Goal: Task Accomplishment & Management: Use online tool/utility

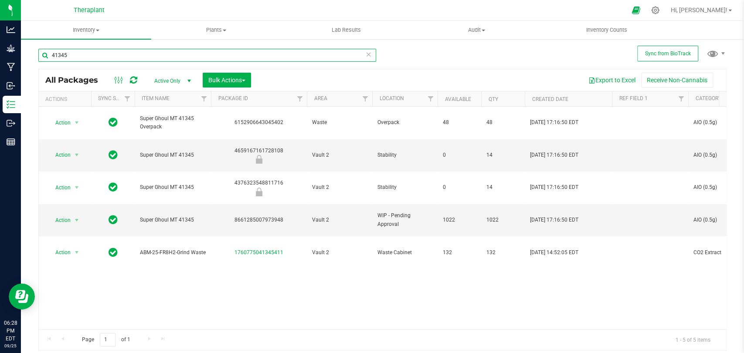
click at [107, 56] on input "41345" at bounding box center [207, 55] width 338 height 13
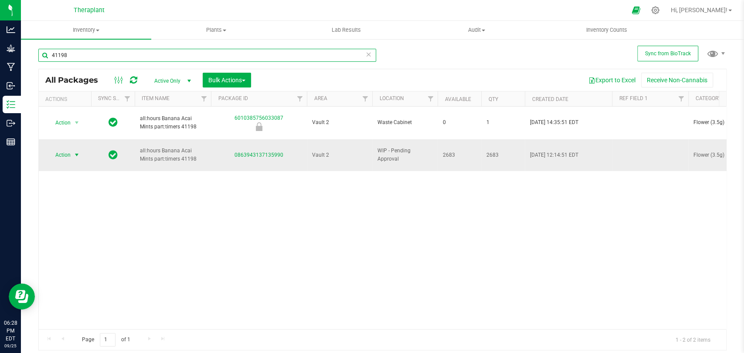
type input "41198"
click at [77, 152] on span "select" at bounding box center [76, 155] width 7 height 7
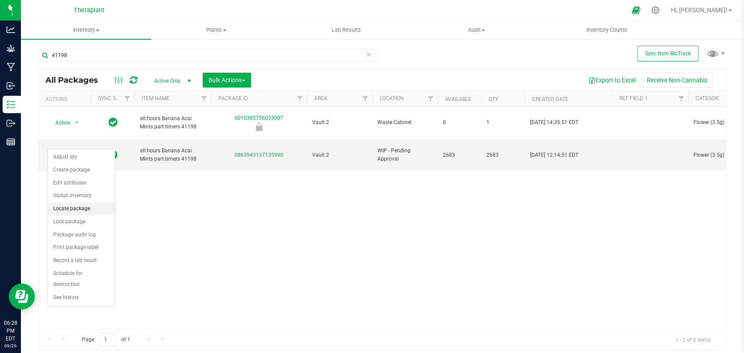
click at [75, 210] on li "Locate package" at bounding box center [81, 209] width 67 height 13
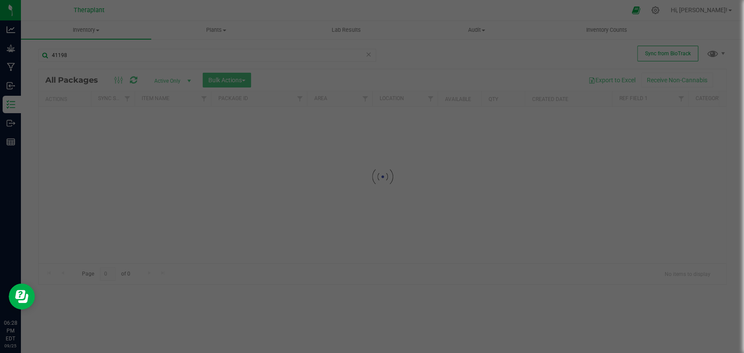
click at [310, 194] on div at bounding box center [372, 176] width 744 height 353
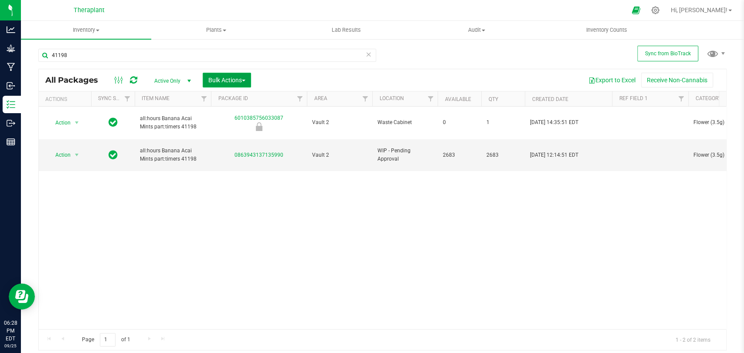
click at [243, 79] on span "Bulk Actions" at bounding box center [226, 80] width 37 height 7
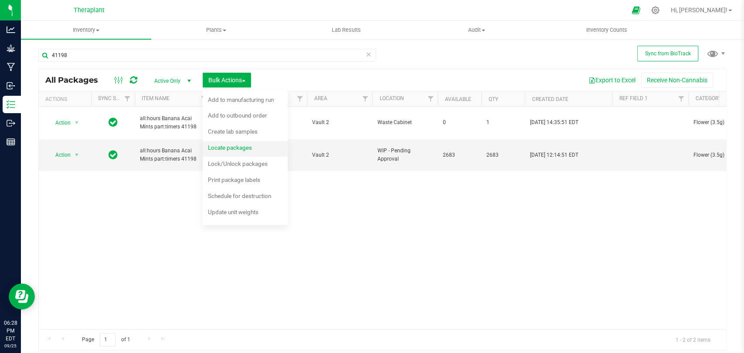
click at [226, 147] on span "Locate packages" at bounding box center [230, 147] width 44 height 7
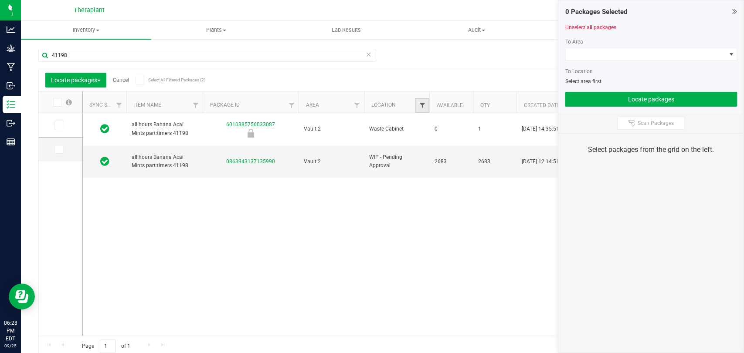
click at [422, 104] on span "Filter" at bounding box center [421, 105] width 7 height 7
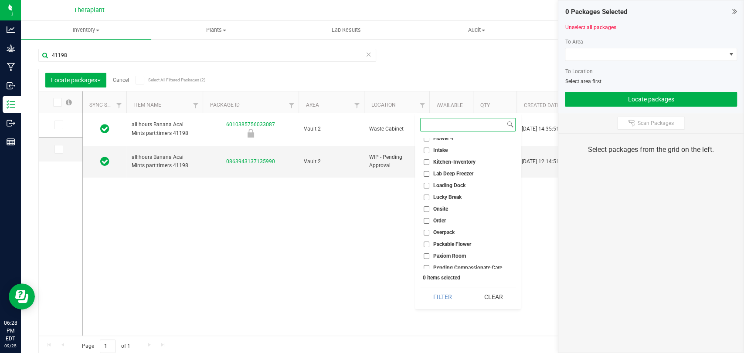
scroll to position [193, 0]
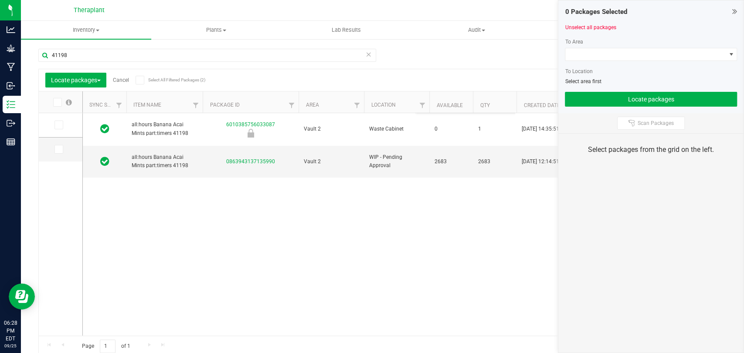
click at [369, 181] on div "all:hours Banana Acai Mints part:timers 41198 6010385756033087 Vault 2 Waste Ca…" at bounding box center [400, 224] width 635 height 223
click at [425, 101] on link "Filter" at bounding box center [422, 105] width 14 height 15
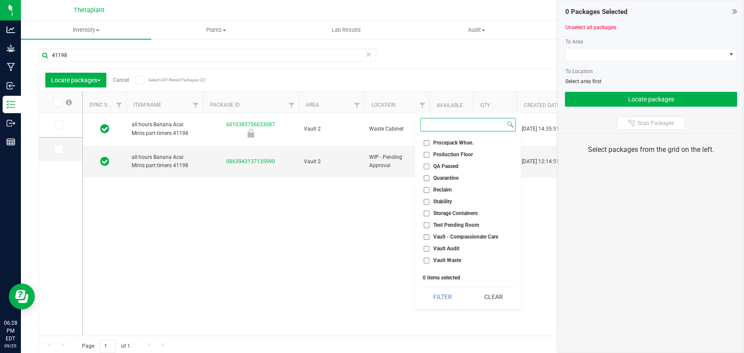
scroll to position [348, 0]
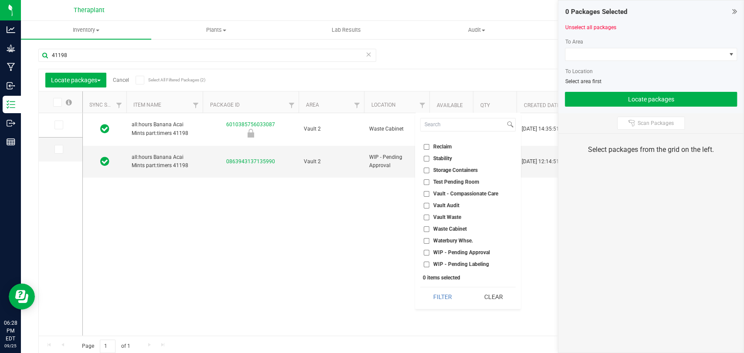
click at [460, 251] on span "WIP - Pending Approval" at bounding box center [461, 252] width 57 height 5
click at [429, 251] on input "WIP - Pending Approval" at bounding box center [426, 253] width 6 height 6
checkbox input "true"
click at [451, 294] on button "Filter" at bounding box center [442, 296] width 44 height 19
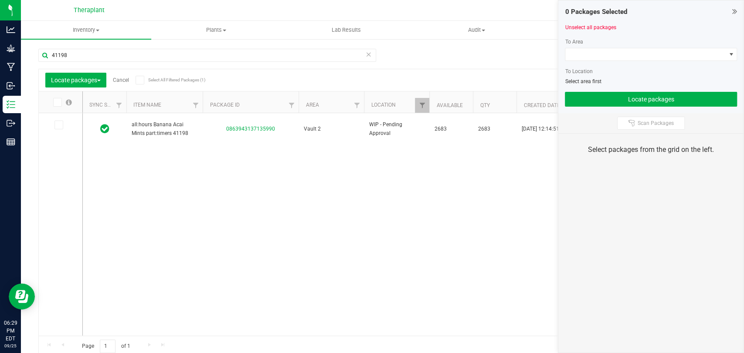
click at [365, 53] on icon at bounding box center [368, 54] width 6 height 10
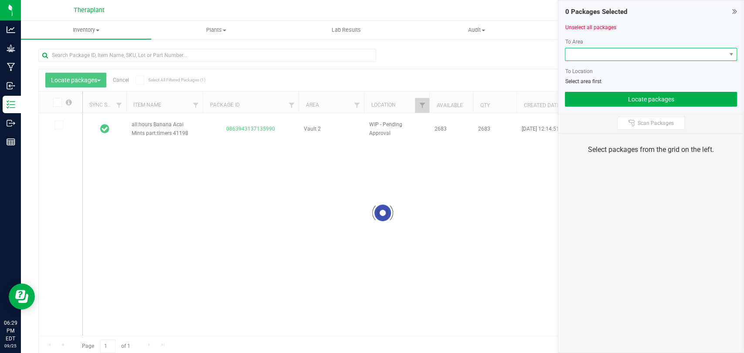
click at [589, 57] on span at bounding box center [645, 54] width 160 height 12
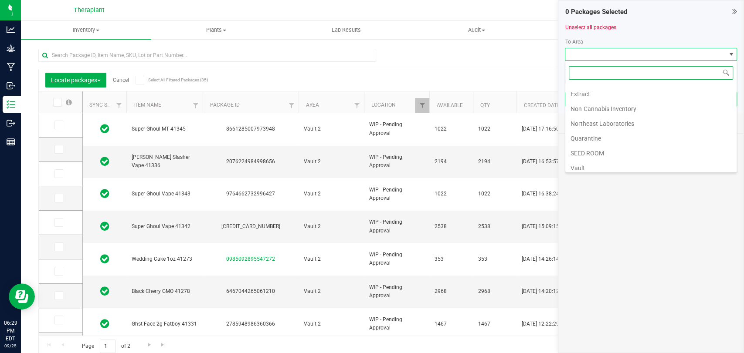
scroll to position [163, 0]
click at [592, 122] on li "Vault 2" at bounding box center [650, 121] width 171 height 15
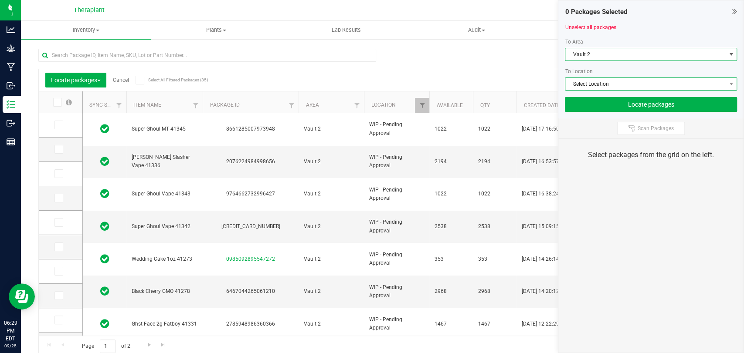
click at [584, 85] on span "Select Location" at bounding box center [645, 84] width 160 height 12
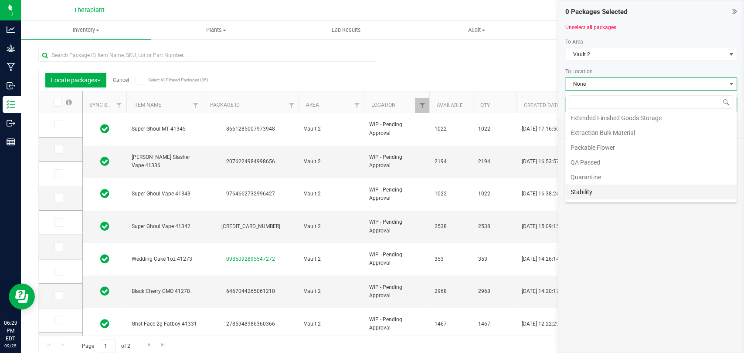
scroll to position [60, 0]
click at [606, 193] on li "WIP - Pending Labeling" at bounding box center [650, 194] width 171 height 15
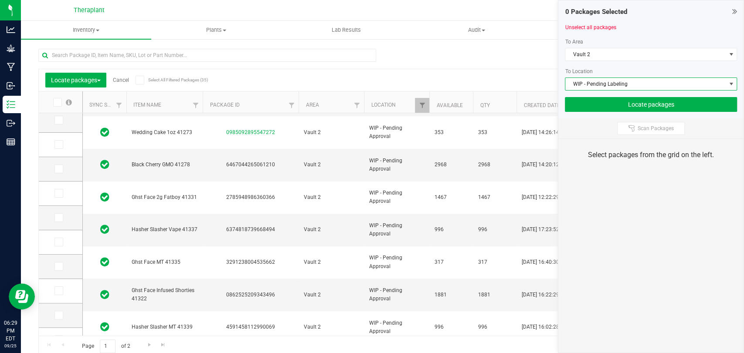
scroll to position [265, 0]
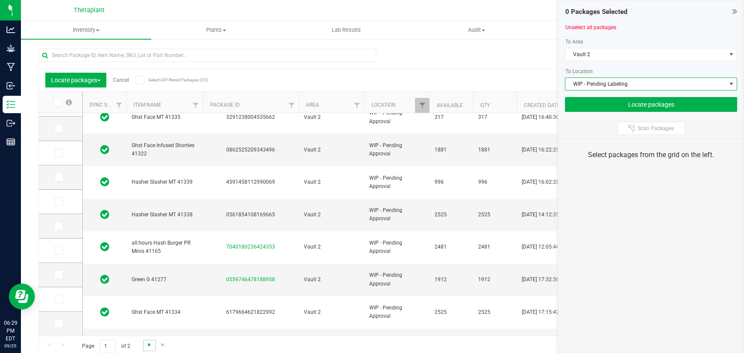
click at [148, 341] on span "Go to the next page" at bounding box center [149, 344] width 7 height 7
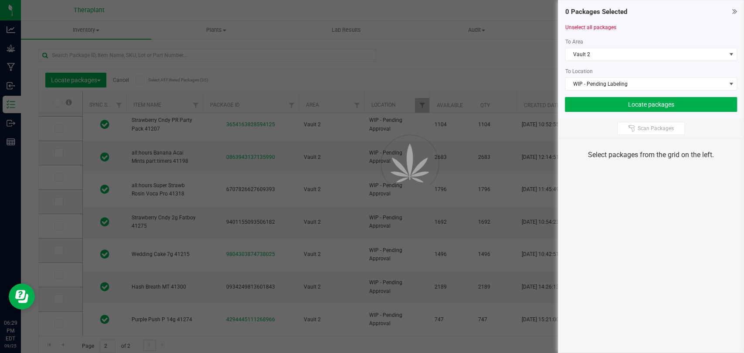
type input "2026-09-23"
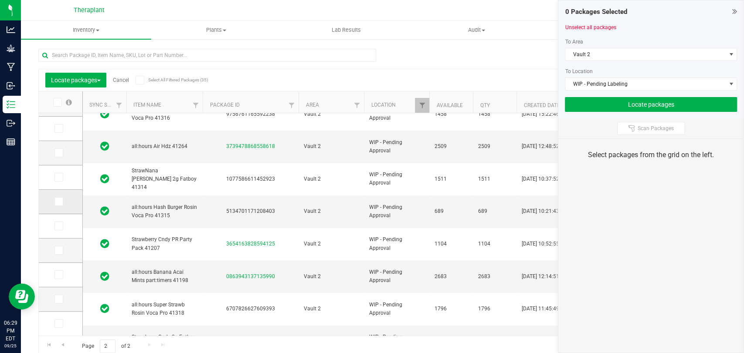
click at [61, 201] on span at bounding box center [58, 201] width 9 height 9
click at [0, 0] on input "checkbox" at bounding box center [0, 0] width 0 height 0
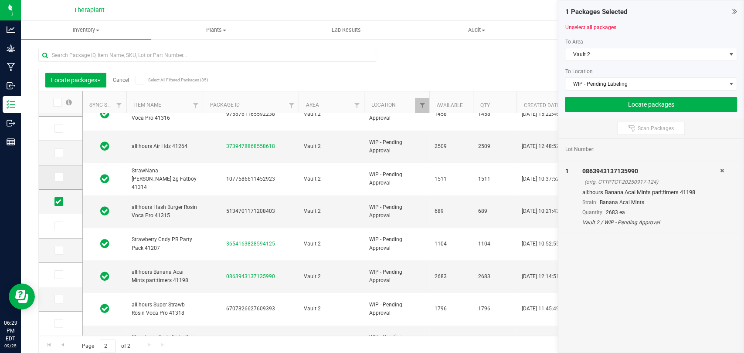
click at [63, 175] on label at bounding box center [60, 177] width 13 height 9
click at [0, 0] on input "checkbox" at bounding box center [0, 0] width 0 height 0
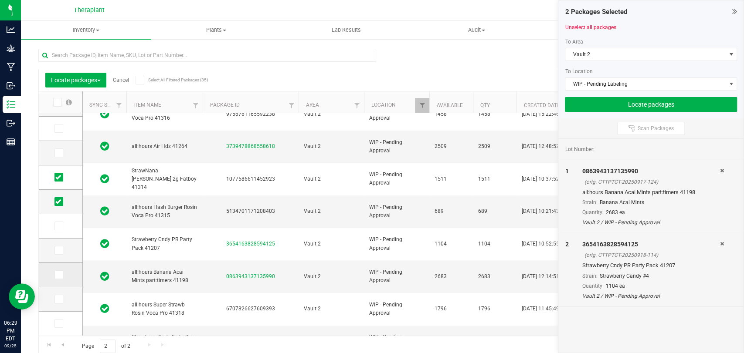
click at [56, 275] on icon at bounding box center [58, 275] width 6 height 0
click at [0, 0] on input "checkbox" at bounding box center [0, 0] width 0 height 0
click at [56, 250] on icon at bounding box center [58, 250] width 6 height 0
click at [0, 0] on input "checkbox" at bounding box center [0, 0] width 0 height 0
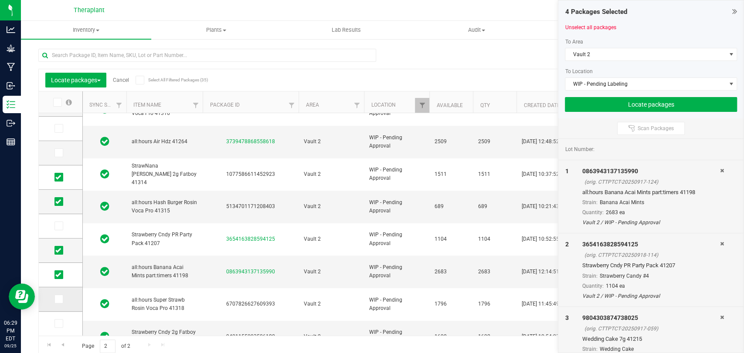
click at [56, 299] on icon at bounding box center [58, 299] width 6 height 0
click at [0, 0] on input "checkbox" at bounding box center [0, 0] width 0 height 0
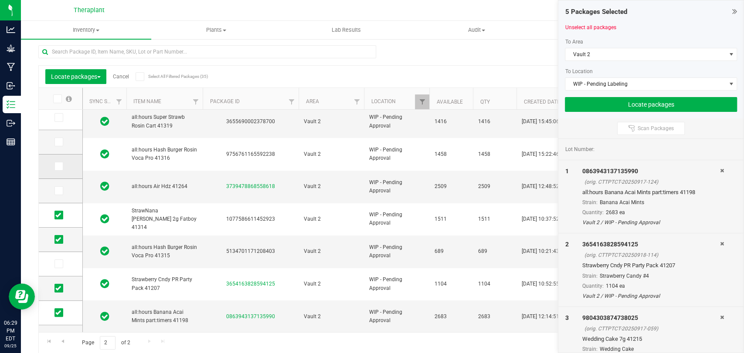
click at [55, 166] on icon at bounding box center [58, 166] width 6 height 0
click at [0, 0] on input "checkbox" at bounding box center [0, 0] width 0 height 0
click at [58, 191] on icon at bounding box center [58, 191] width 6 height 0
click at [0, 0] on input "checkbox" at bounding box center [0, 0] width 0 height 0
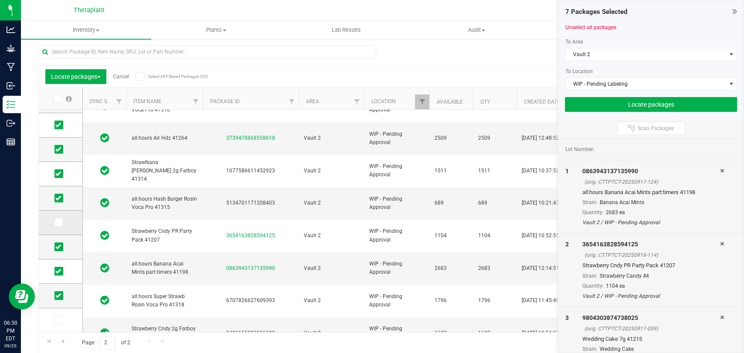
click at [55, 223] on span at bounding box center [58, 222] width 9 height 9
click at [0, 0] on input "checkbox" at bounding box center [0, 0] width 0 height 0
click at [659, 109] on button "Locate packages" at bounding box center [651, 104] width 172 height 15
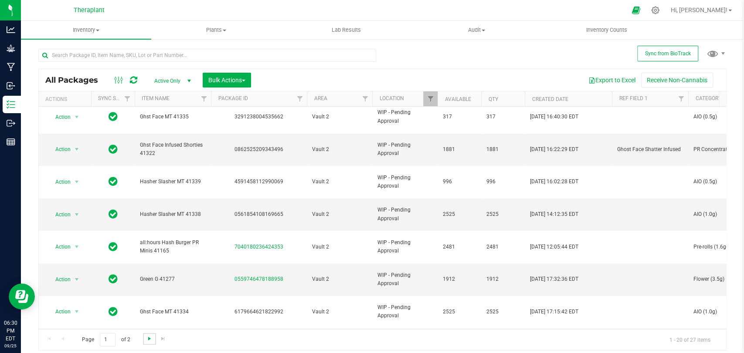
click at [146, 338] on span "Go to the next page" at bounding box center [149, 338] width 7 height 7
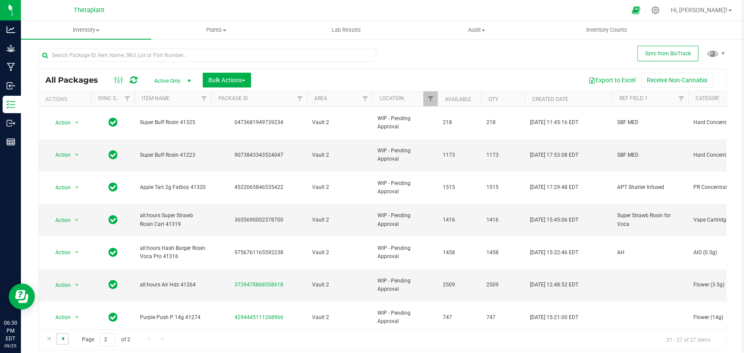
click at [64, 337] on span "Go to the previous page" at bounding box center [62, 338] width 7 height 7
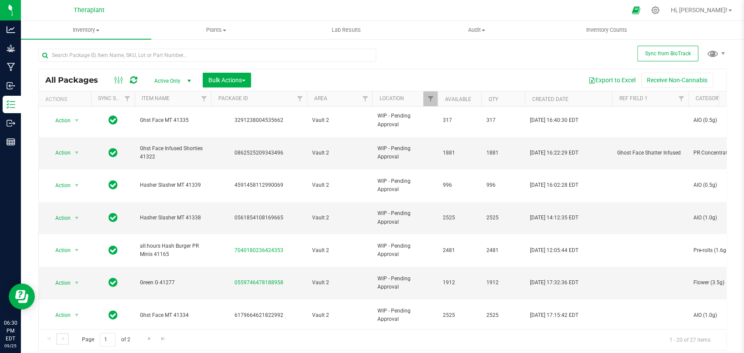
scroll to position [266, 0]
